Goal: Information Seeking & Learning: Learn about a topic

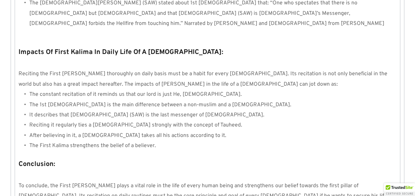
scroll to position [670, 0]
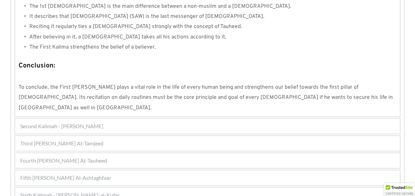
click at [148, 118] on div "Second Kalimah - [PERSON_NAME]" at bounding box center [207, 125] width 384 height 15
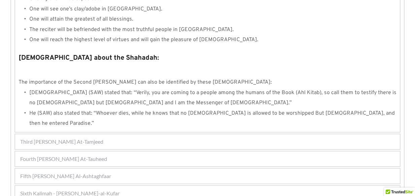
scroll to position [761, 0]
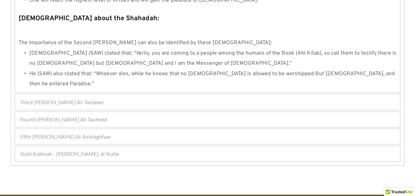
click at [201, 95] on div "Third [PERSON_NAME] At-Tamjeed" at bounding box center [207, 102] width 384 height 15
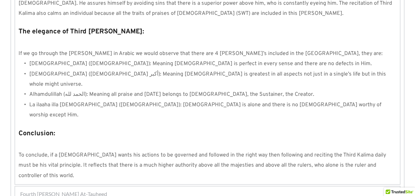
scroll to position [633, 0]
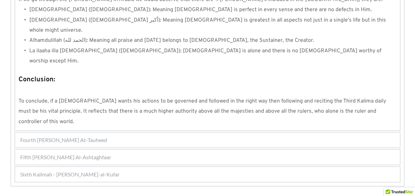
click at [184, 132] on div "Fourth [PERSON_NAME] At-Tauheed" at bounding box center [207, 139] width 384 height 15
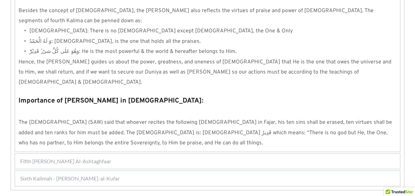
scroll to position [668, 0]
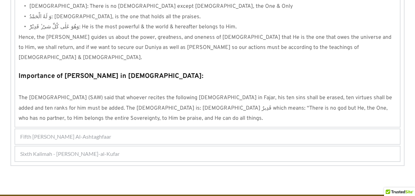
click at [143, 129] on div "Fifth [PERSON_NAME] Al-Ashtaghfaar" at bounding box center [207, 136] width 384 height 15
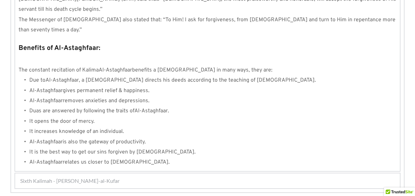
scroll to position [789, 0]
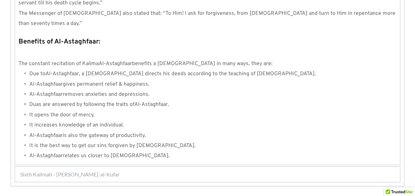
click at [108, 170] on span "Sixth Kalimah - [PERSON_NAME]-al-Kufar" at bounding box center [69, 174] width 99 height 8
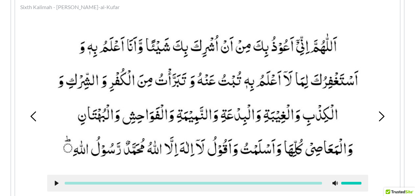
scroll to position [249, 0]
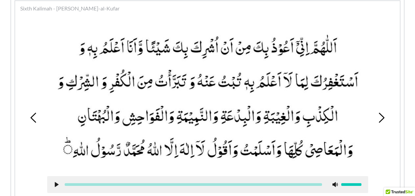
click at [81, 143] on picture at bounding box center [207, 98] width 321 height 142
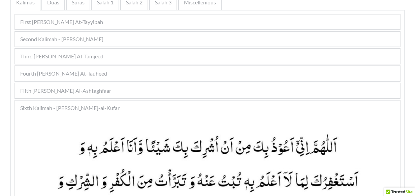
scroll to position [149, 0]
click at [123, 85] on div "Fifth [PERSON_NAME] Al-Ashtaghfaar" at bounding box center [207, 90] width 384 height 15
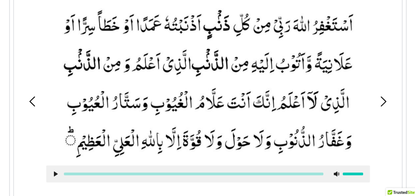
scroll to position [252, 0]
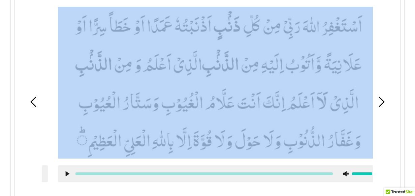
drag, startPoint x: 62, startPoint y: 5, endPoint x: 70, endPoint y: 5, distance: 7.7
click at [70, 5] on div at bounding box center [218, 94] width 331 height 185
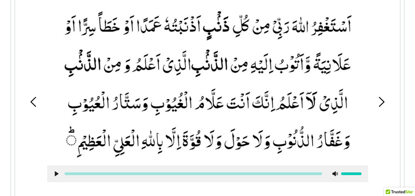
click at [63, 2] on div at bounding box center [207, 94] width 331 height 185
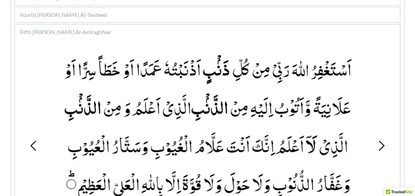
scroll to position [225, 0]
